Goal: Find specific page/section: Find specific page/section

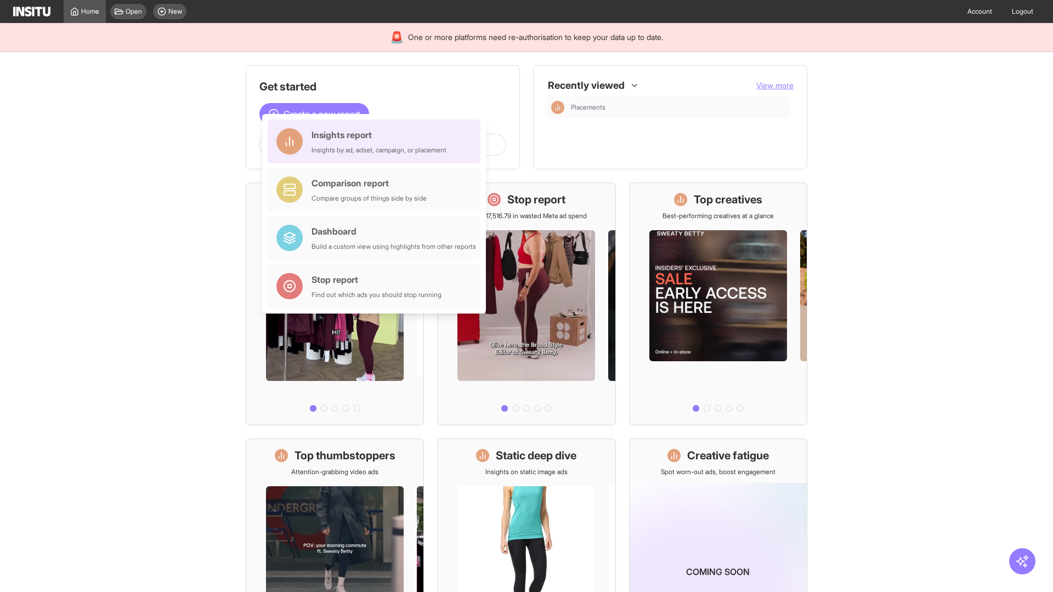
click at [377, 141] on div "Insights report Insights by ad, adset, campaign, or placement" at bounding box center [378, 141] width 135 height 26
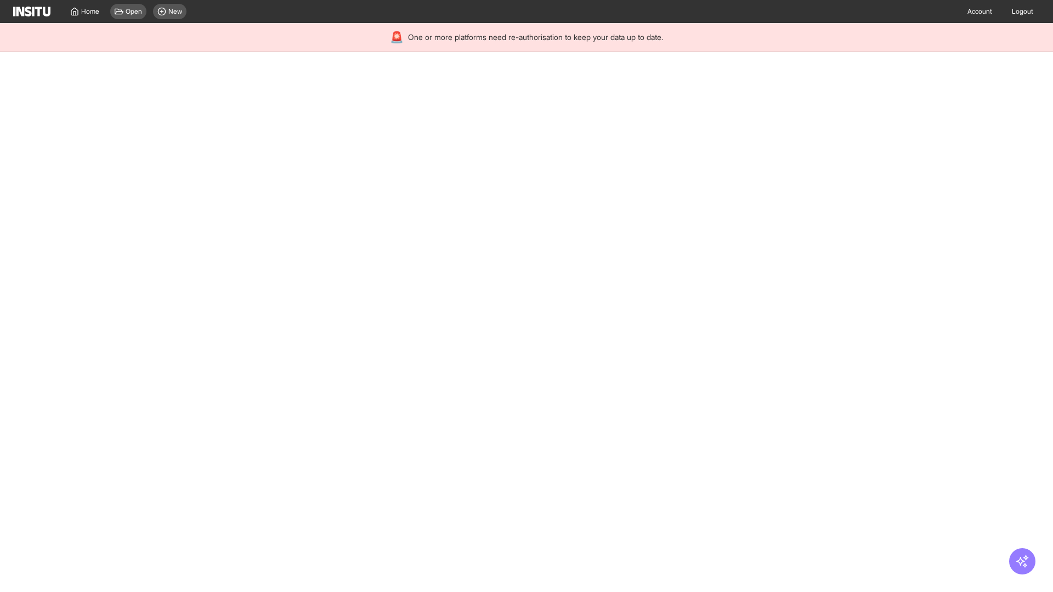
select select "**"
